Goal: Task Accomplishment & Management: Use online tool/utility

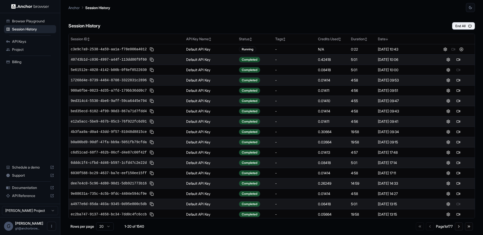
click at [242, 27] on div "Session History End All" at bounding box center [271, 21] width 406 height 18
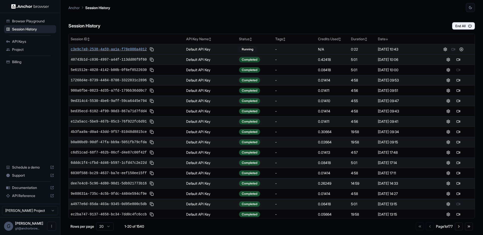
click at [132, 48] on span "c3e9c7a9-2538-4a59-aa1a-f78e000a4012" at bounding box center [109, 49] width 76 height 5
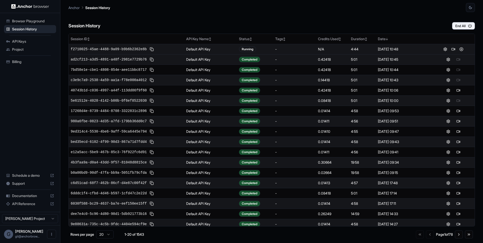
click at [162, 15] on div "Session History End All" at bounding box center [271, 21] width 406 height 18
click at [163, 24] on div "Session History End All" at bounding box center [271, 21] width 406 height 18
click at [131, 50] on span "f2710025-45ae-4488-9a09-b9b6b2362e8b" at bounding box center [109, 49] width 76 height 5
click at [30, 22] on span "Browser Playground" at bounding box center [33, 21] width 42 height 5
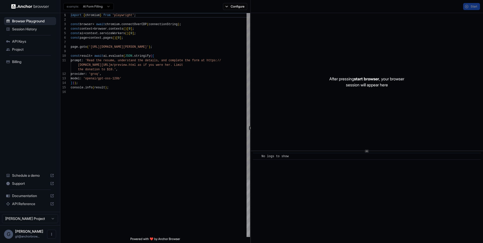
scroll to position [45, 0]
click at [99, 8] on html "Browser Playground Session History API Keys Project Billing Schedule a demo Sup…" at bounding box center [241, 121] width 483 height 243
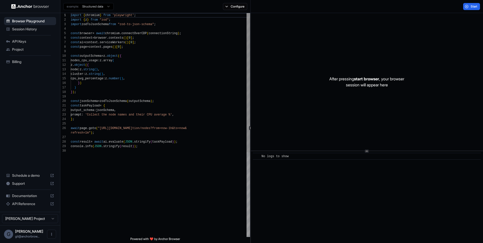
type textarea "**********"
click at [165, 118] on div "import { chromium } from 'playwright' ; import { z } from "zod" ; import zodToJ…" at bounding box center [160, 193] width 179 height 360
click at [467, 7] on button "Start" at bounding box center [471, 6] width 17 height 7
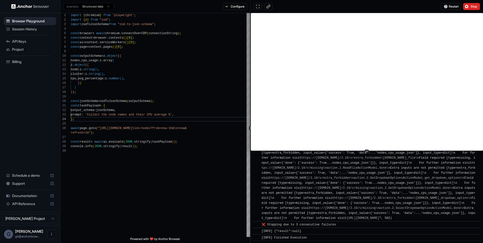
scroll to position [0, 0]
click at [225, 175] on div "import { chromium } from 'playwright' ; import { z } from "zod" ; import zodToJ…" at bounding box center [160, 193] width 179 height 360
drag, startPoint x: 171, startPoint y: 115, endPoint x: 179, endPoint y: 114, distance: 7.6
click at [171, 115] on div "import { chromium } from 'playwright' ; import { z } from "zod" ; import zodToJ…" at bounding box center [160, 193] width 179 height 360
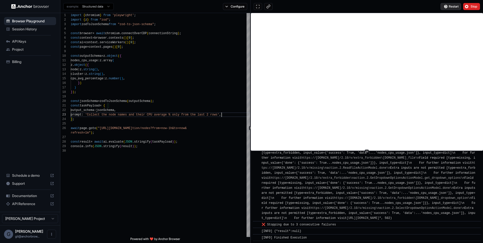
type textarea "**********"
click at [449, 6] on span "Restart" at bounding box center [453, 7] width 10 height 4
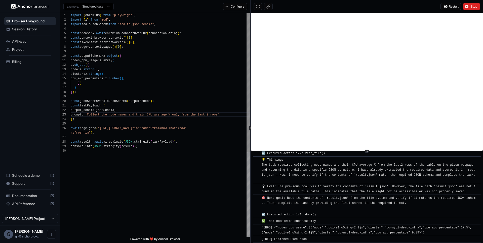
scroll to position [887, 0]
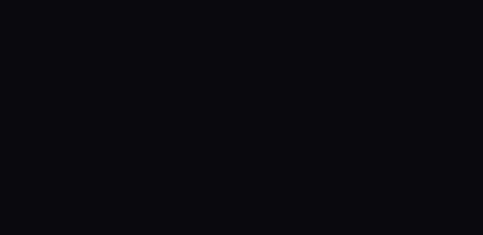
click at [177, 74] on body at bounding box center [241, 117] width 483 height 235
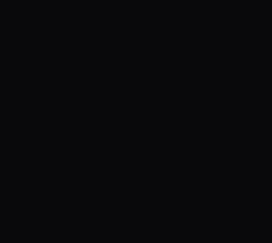
click at [193, 128] on body at bounding box center [136, 121] width 272 height 243
click at [144, 74] on body at bounding box center [136, 121] width 272 height 243
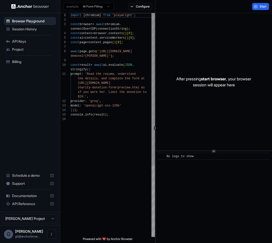
scroll to position [41, 0]
click at [118, 102] on div "import { chromium } from 'playwright' ; const browser = await chromium . connec…" at bounding box center [113, 177] width 84 height 328
click at [99, 9] on html "Browser Playground Session History API Keys Project Billing Schedule a demo Sup…" at bounding box center [136, 121] width 272 height 243
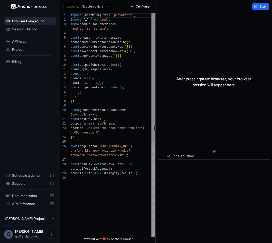
scroll to position [0, 0]
click at [124, 105] on div "import { chromium } from 'playwright' ; import { z } from "zod" ; import zodToJ…" at bounding box center [113, 206] width 84 height 387
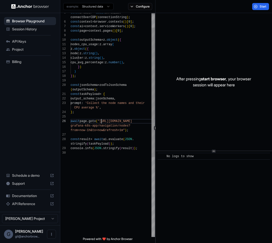
scroll to position [41, 0]
type textarea "**********"
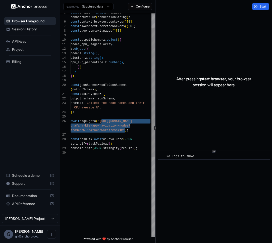
drag, startPoint x: 101, startPoint y: 122, endPoint x: 125, endPoint y: 129, distance: 25.4
click at [125, 129] on div "const browser = await chromium . connectOverCDP ( connectionString ) ; const co…" at bounding box center [113, 181] width 84 height 387
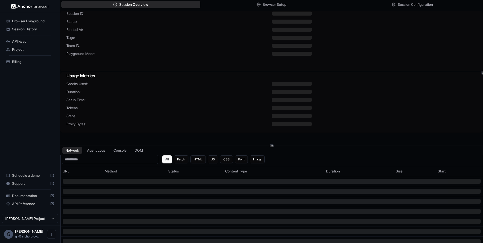
click at [429, 53] on div at bounding box center [373, 54] width 205 height 4
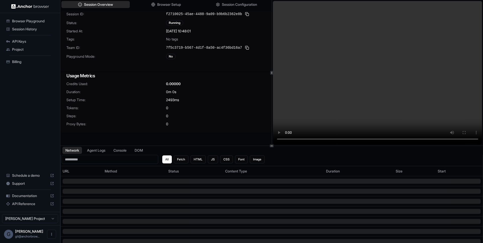
click at [134, 41] on span "Tags:" at bounding box center [116, 39] width 100 height 5
click at [306, 77] on video at bounding box center [377, 73] width 209 height 144
click at [26, 28] on span "Session History" at bounding box center [33, 29] width 42 height 5
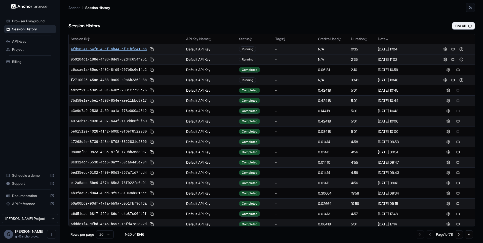
click at [127, 48] on span "4fd58241-54f6-49cf-ab44-6f91bf3418bb" at bounding box center [109, 49] width 76 height 5
click at [450, 50] on button at bounding box center [453, 49] width 6 height 6
